Goal: Find specific page/section: Find specific page/section

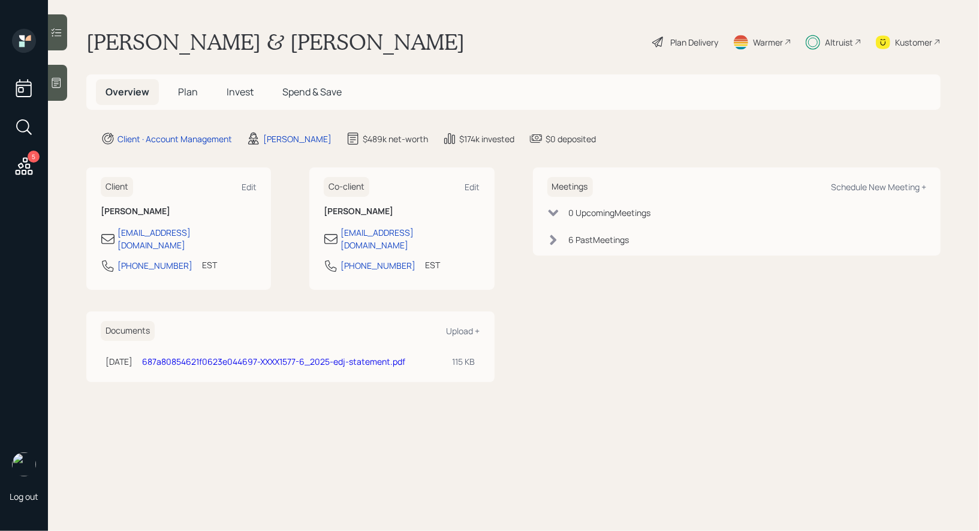
click at [23, 129] on icon at bounding box center [24, 127] width 22 height 22
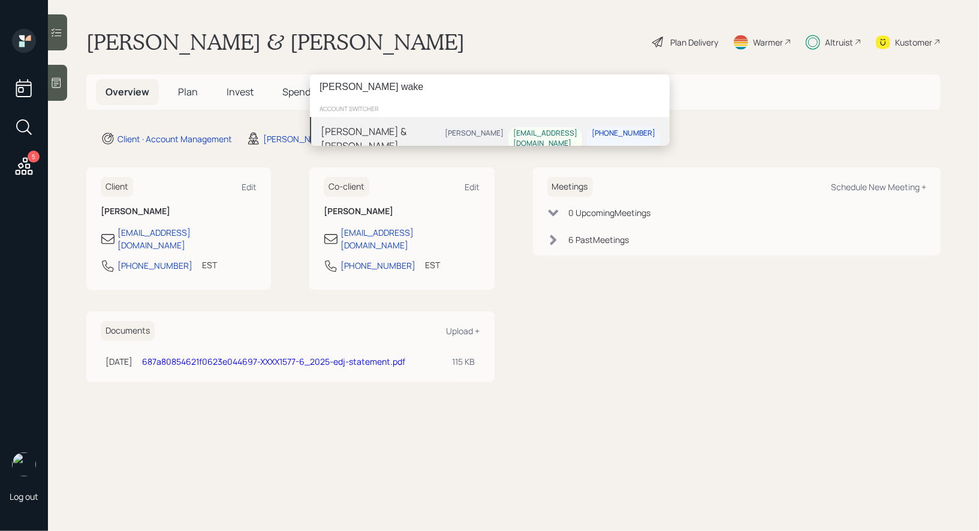
type input "stacy wake"
click at [423, 132] on div "[PERSON_NAME] & [PERSON_NAME]" at bounding box center [380, 138] width 119 height 29
